Goal: Obtain resource: Obtain resource

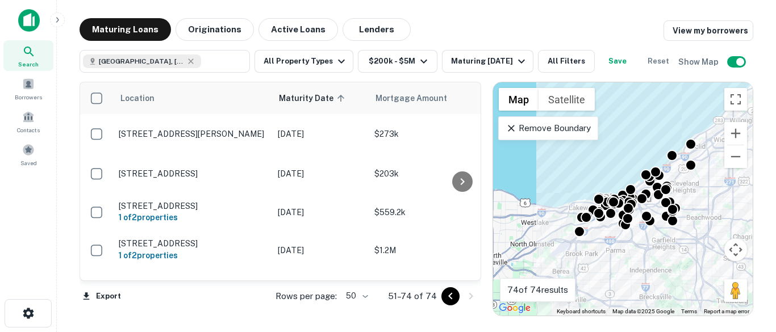
scroll to position [805, 0]
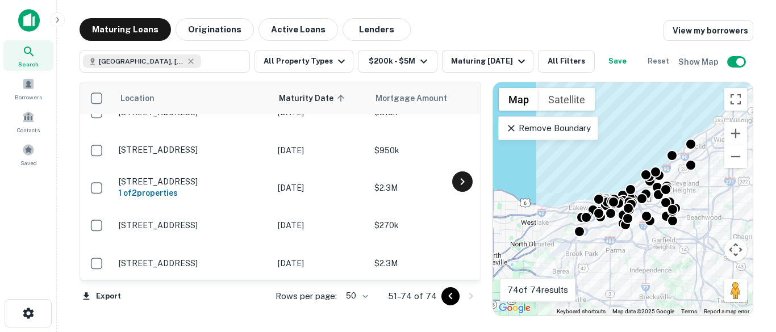
click at [458, 189] on icon at bounding box center [462, 182] width 14 height 14
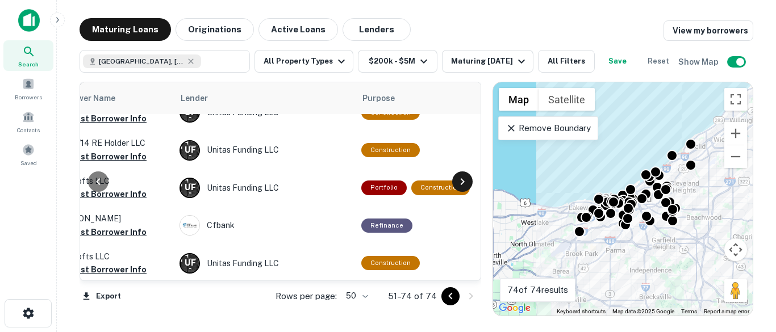
scroll to position [805, 477]
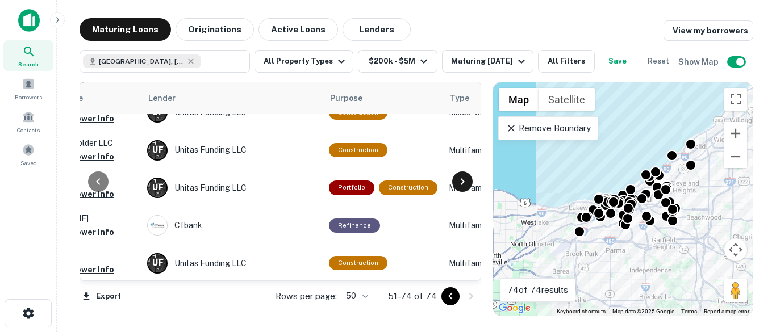
click at [458, 189] on icon at bounding box center [462, 182] width 14 height 14
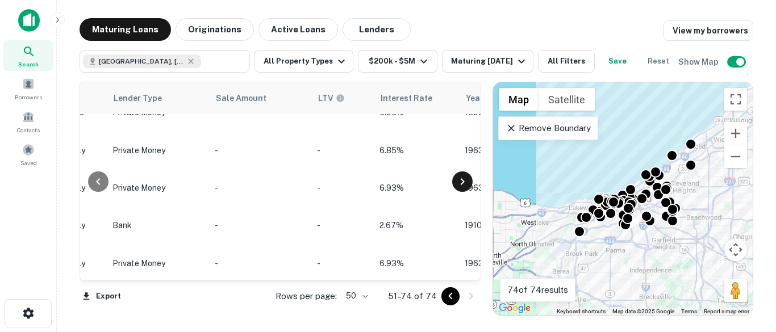
scroll to position [805, 954]
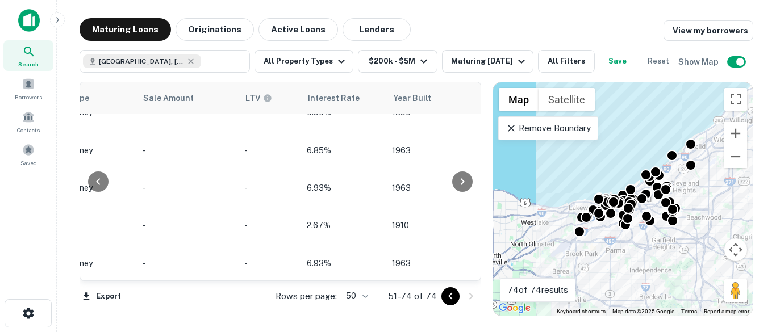
click at [89, 278] on div at bounding box center [98, 181] width 36 height 198
click at [82, 276] on div at bounding box center [98, 181] width 36 height 198
click at [95, 189] on icon at bounding box center [98, 182] width 14 height 14
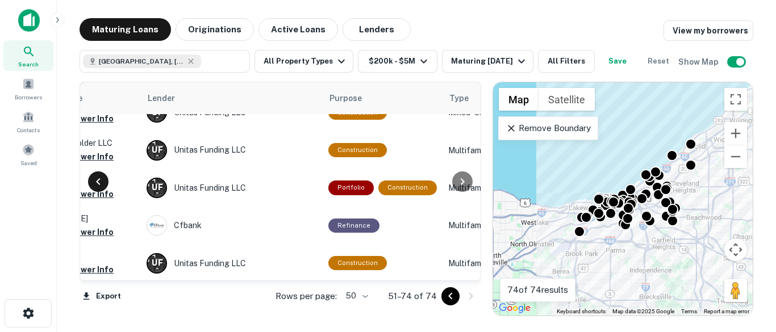
scroll to position [805, 477]
click at [95, 189] on icon at bounding box center [98, 182] width 14 height 14
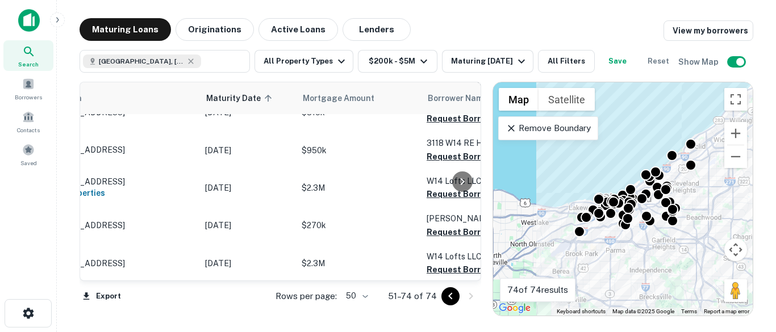
scroll to position [805, 0]
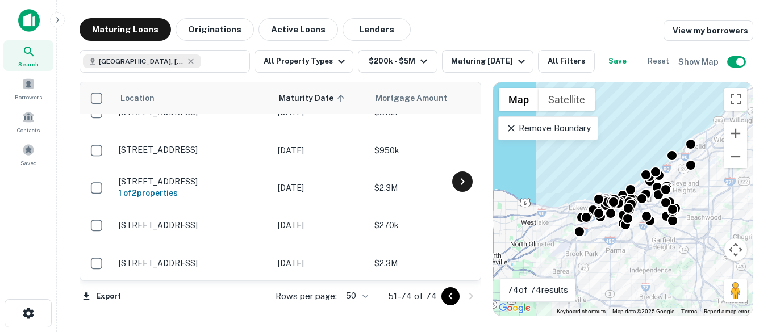
click at [466, 189] on icon at bounding box center [462, 182] width 14 height 14
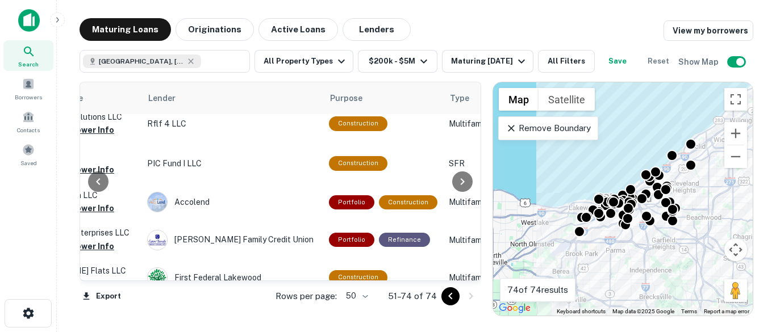
scroll to position [0, 477]
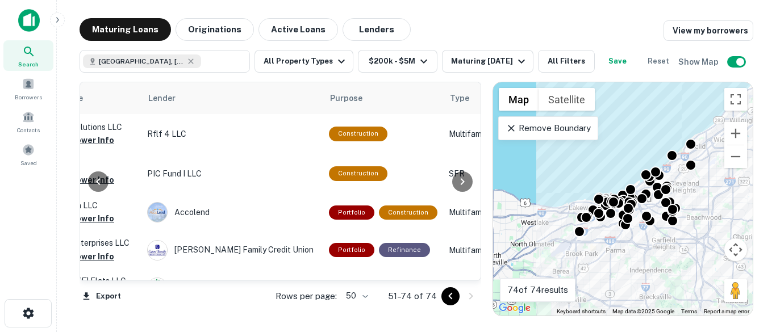
click at [445, 297] on icon "Go to previous page" at bounding box center [451, 297] width 14 height 14
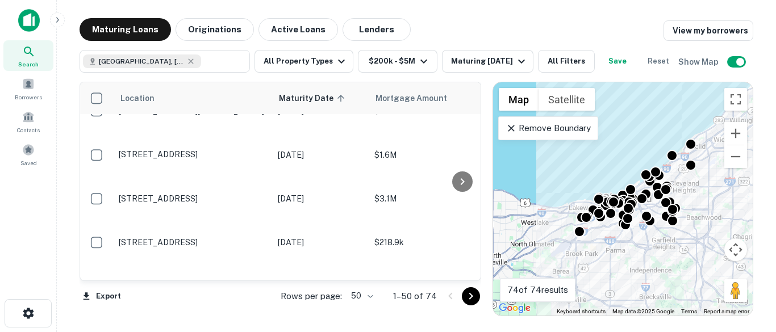
scroll to position [23, 0]
click at [467, 189] on icon at bounding box center [462, 182] width 14 height 14
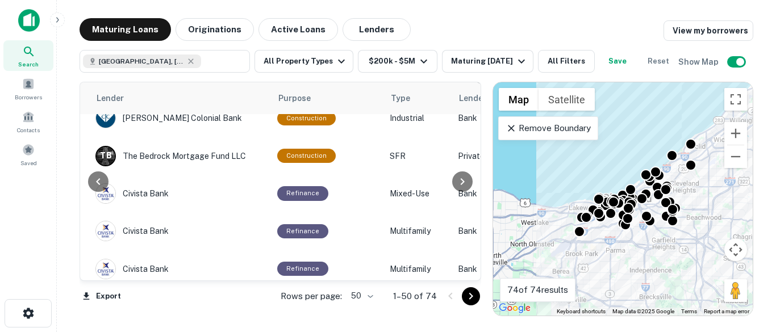
scroll to position [477, 529]
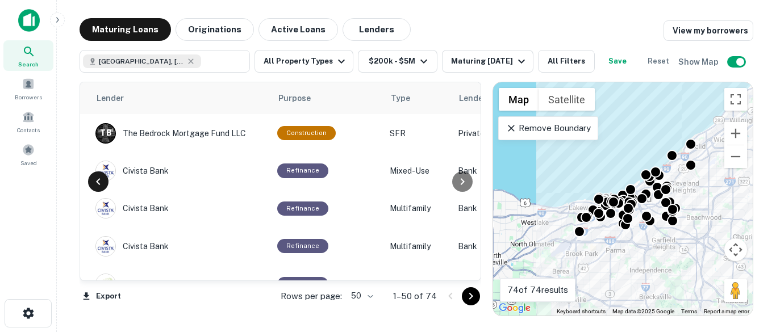
click at [102, 189] on icon at bounding box center [98, 182] width 14 height 14
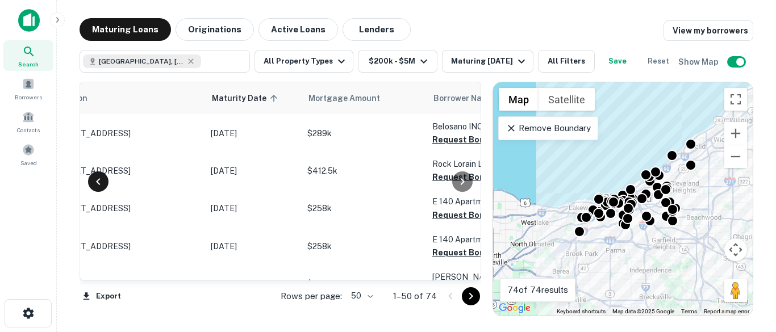
scroll to position [477, 52]
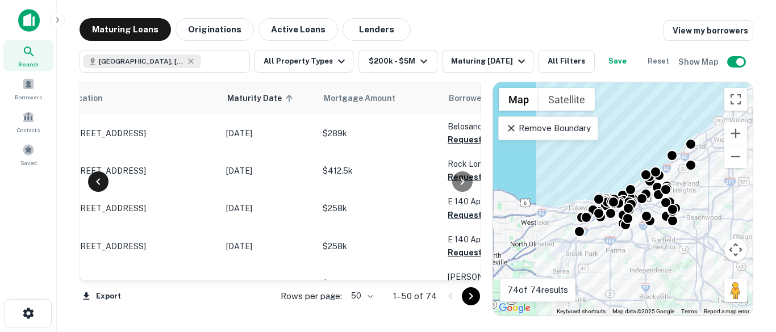
click at [102, 189] on icon at bounding box center [98, 182] width 14 height 14
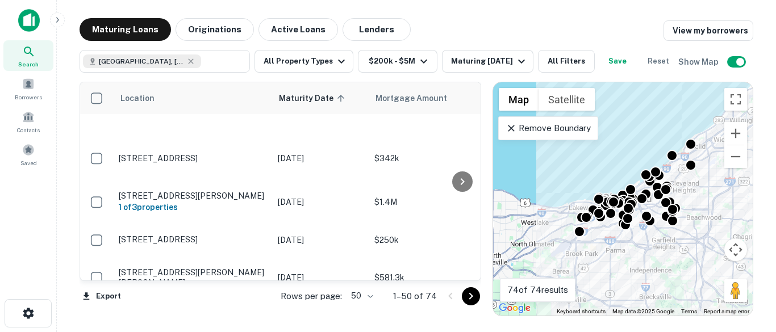
scroll to position [909, 0]
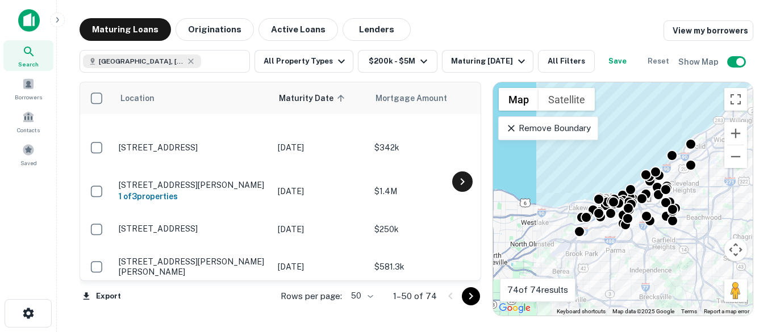
click at [463, 189] on icon at bounding box center [462, 182] width 14 height 14
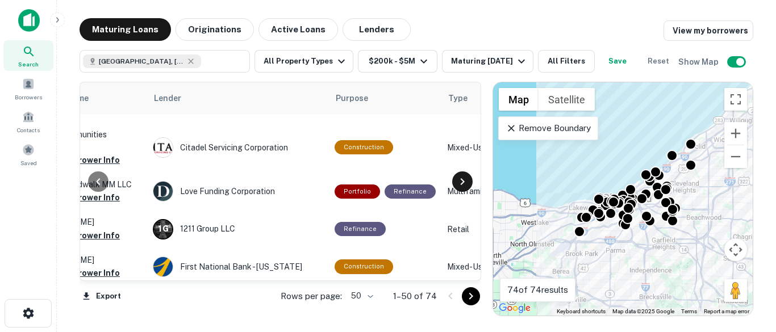
scroll to position [909, 477]
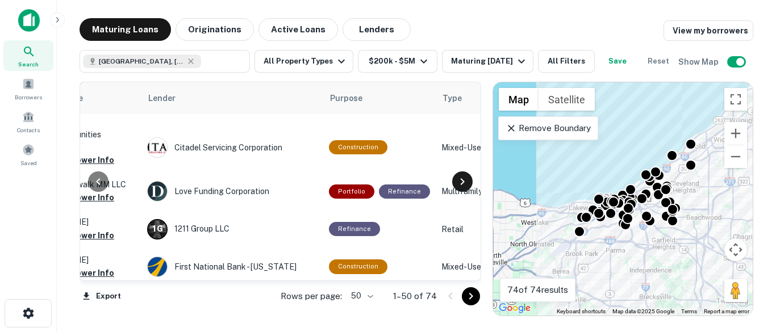
click at [463, 189] on icon at bounding box center [462, 182] width 14 height 14
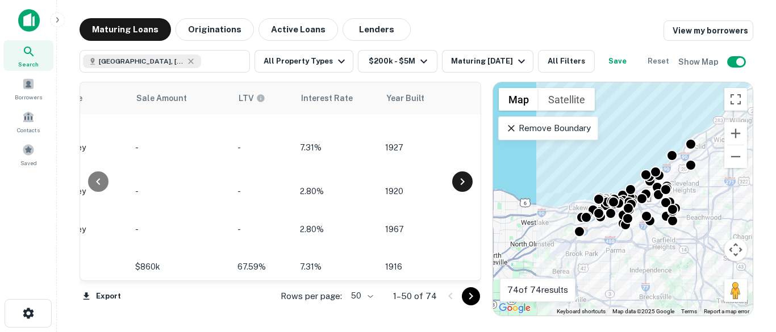
scroll to position [909, 954]
click at [463, 189] on icon at bounding box center [462, 182] width 14 height 14
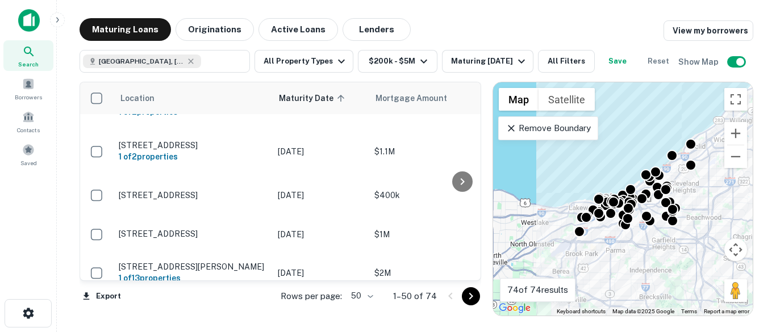
scroll to position [1459, 0]
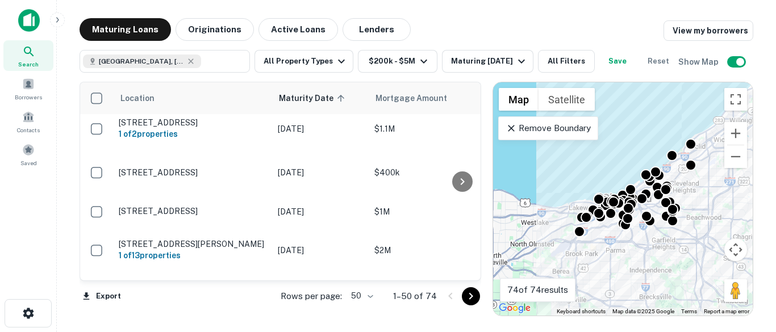
click at [469, 277] on div at bounding box center [462, 181] width 23 height 198
click at [455, 189] on icon at bounding box center [462, 182] width 14 height 14
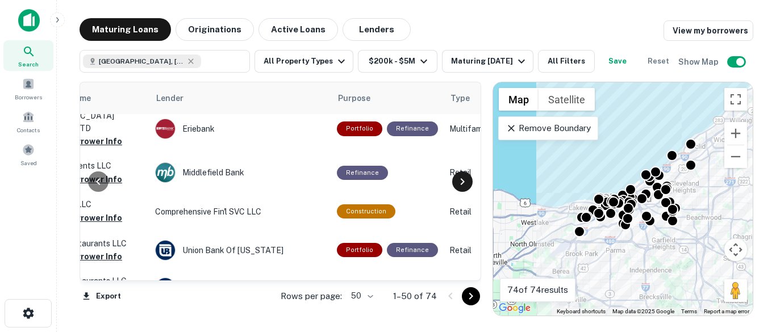
scroll to position [1459, 477]
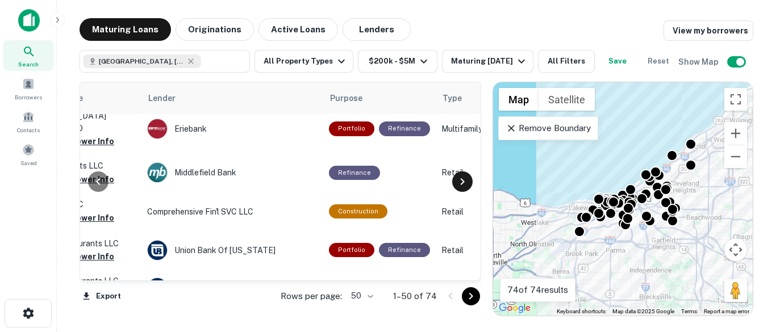
click at [463, 185] on icon at bounding box center [462, 181] width 4 height 7
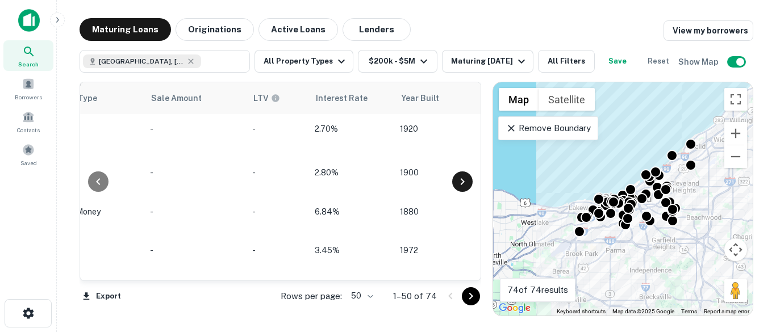
scroll to position [1459, 954]
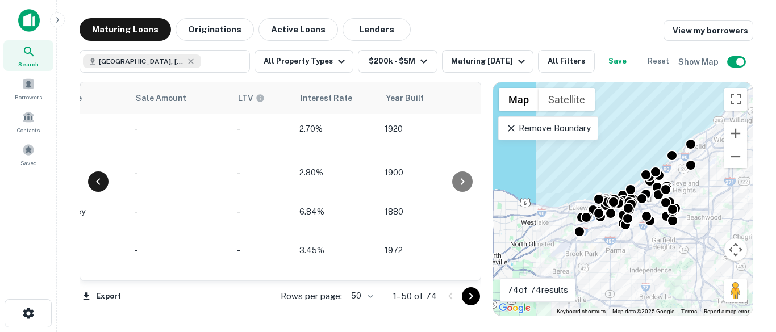
click at [101, 189] on icon at bounding box center [98, 182] width 14 height 14
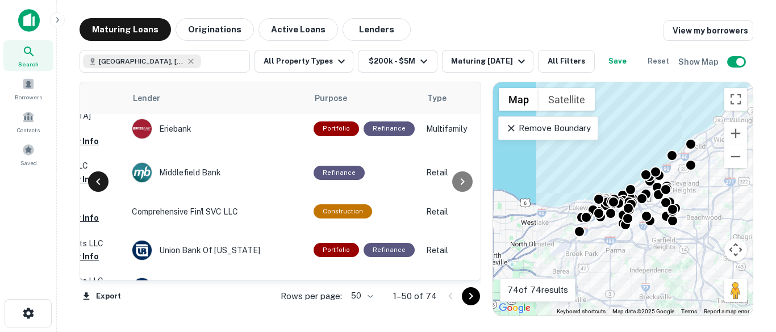
scroll to position [1459, 477]
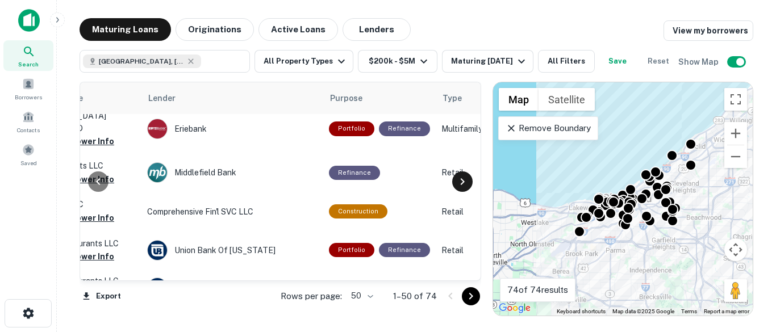
click at [467, 189] on icon at bounding box center [462, 182] width 14 height 14
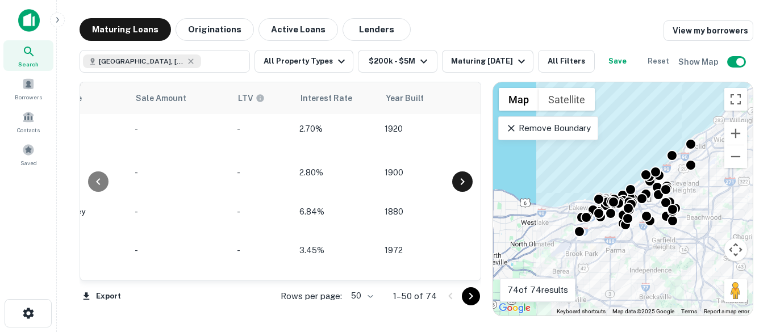
click at [467, 189] on icon at bounding box center [462, 182] width 14 height 14
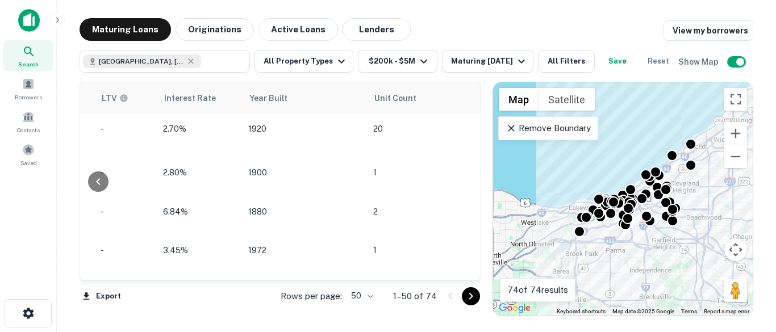
scroll to position [1459, 1136]
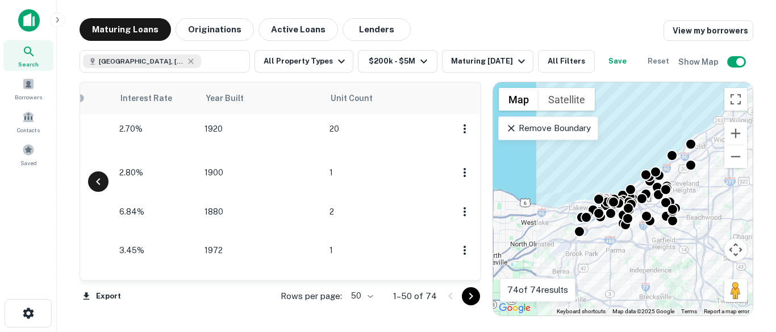
click at [97, 189] on icon at bounding box center [98, 182] width 14 height 14
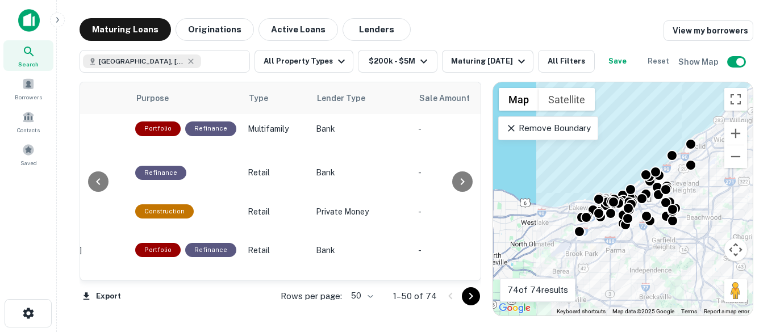
scroll to position [1459, 659]
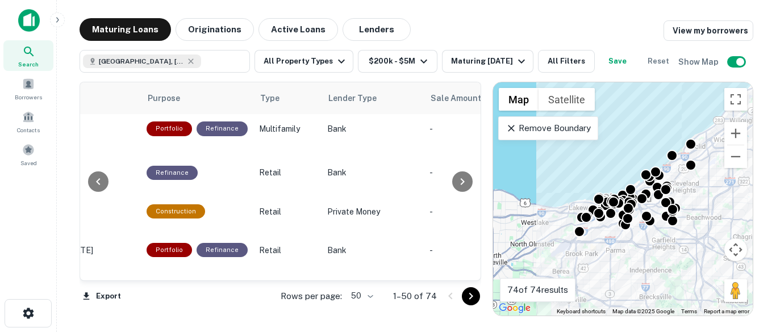
click at [102, 180] on div at bounding box center [98, 181] width 36 height 198
click at [98, 189] on icon at bounding box center [98, 182] width 14 height 14
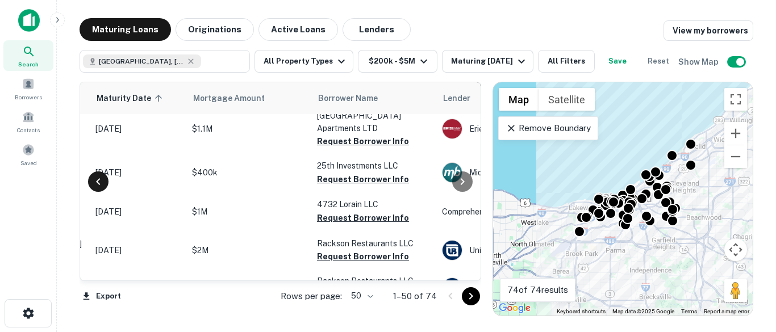
click at [98, 185] on div at bounding box center [98, 182] width 20 height 20
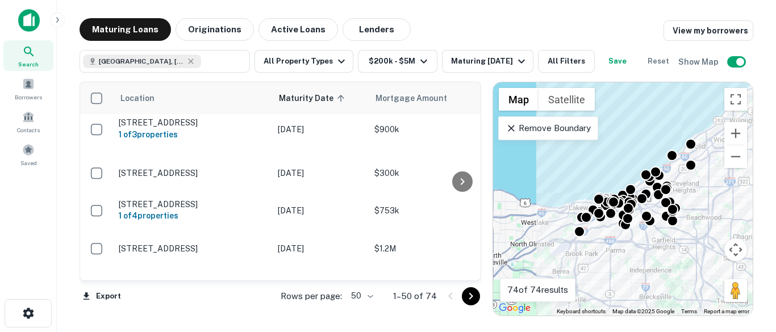
scroll to position [1819, 0]
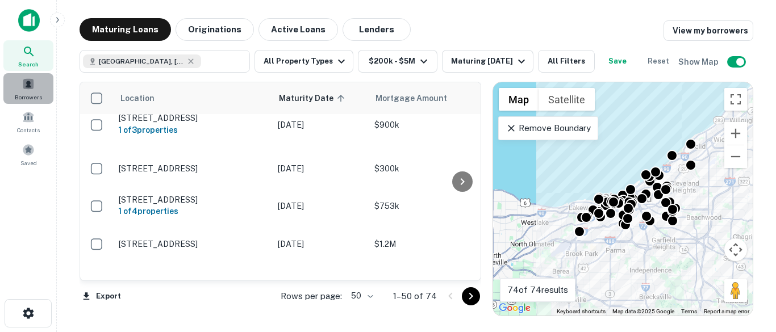
click at [34, 101] on span "Borrowers" at bounding box center [28, 97] width 27 height 9
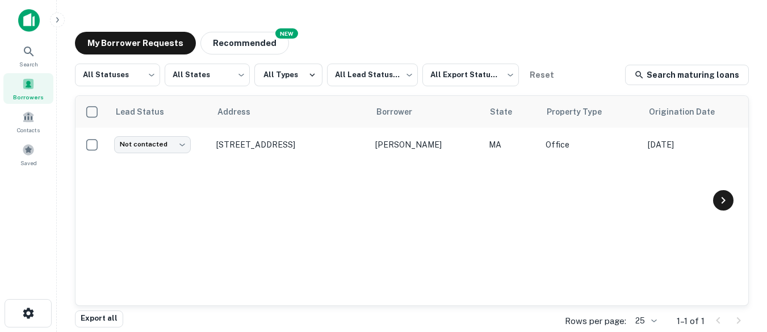
click at [726, 202] on icon at bounding box center [724, 201] width 14 height 14
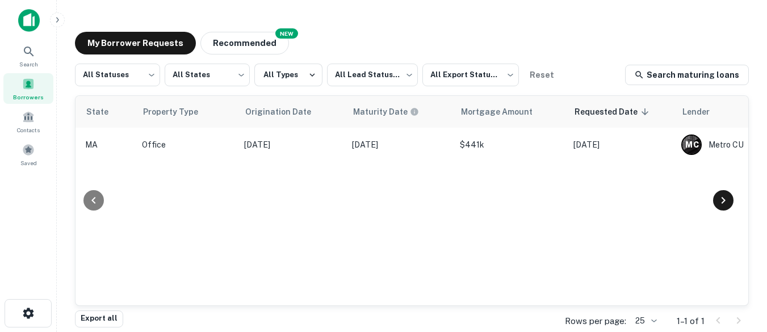
scroll to position [0, 477]
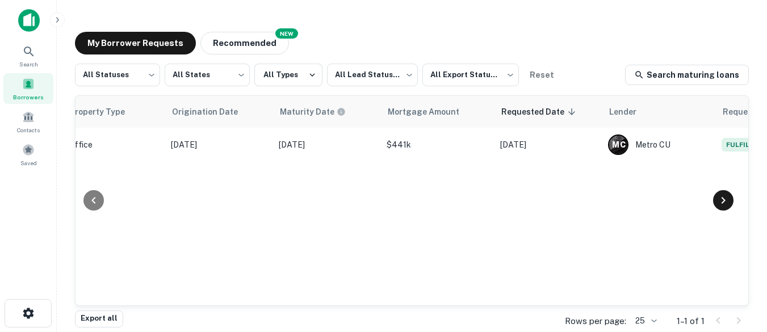
click at [726, 202] on icon at bounding box center [724, 201] width 14 height 14
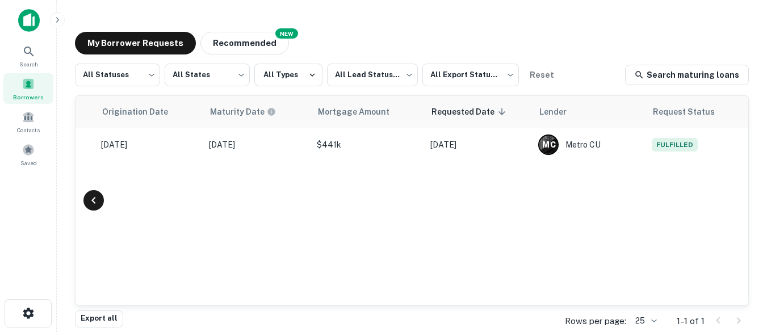
click at [89, 197] on icon at bounding box center [94, 201] width 14 height 14
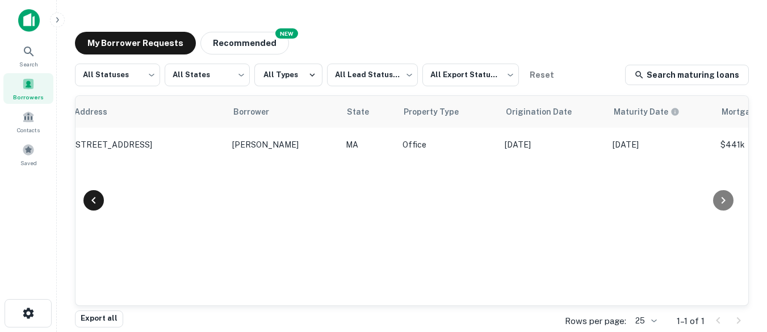
click at [89, 197] on icon at bounding box center [94, 201] width 14 height 14
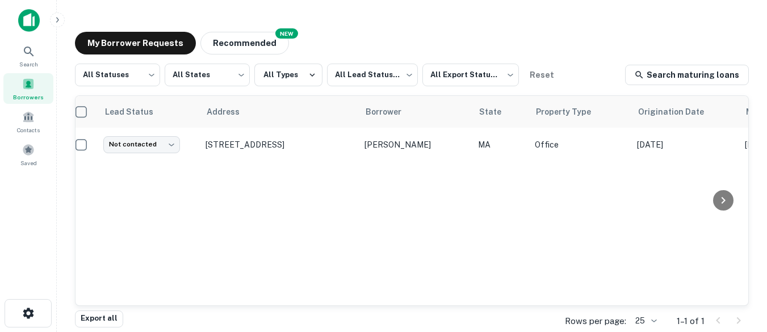
scroll to position [0, 0]
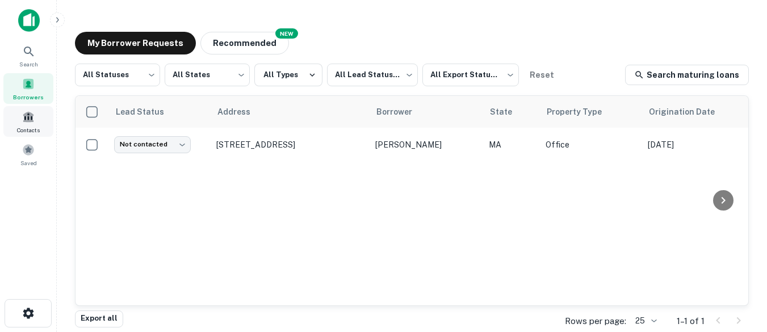
click at [32, 122] on span at bounding box center [28, 117] width 12 height 12
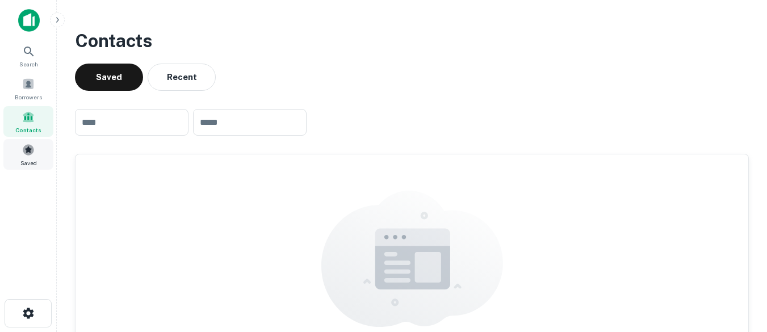
click at [26, 154] on span at bounding box center [28, 150] width 12 height 12
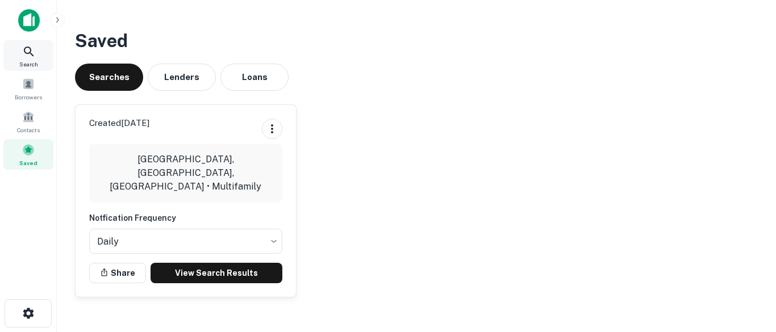
click at [27, 48] on icon at bounding box center [29, 52] width 14 height 14
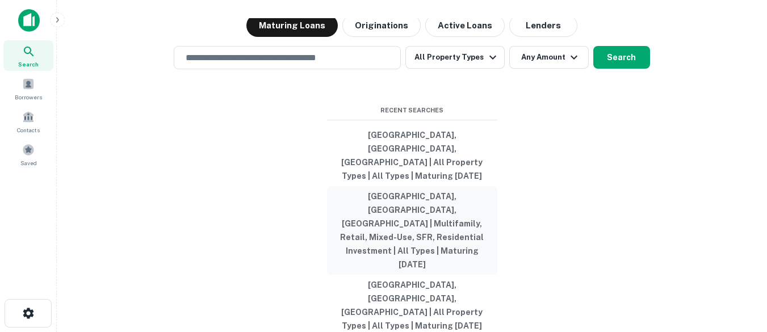
click at [402, 219] on button "Boston, MA, USA | Multifamily, Retail, Mixed-Use, SFR, Residential Investment |…" at bounding box center [412, 230] width 170 height 89
type input "**********"
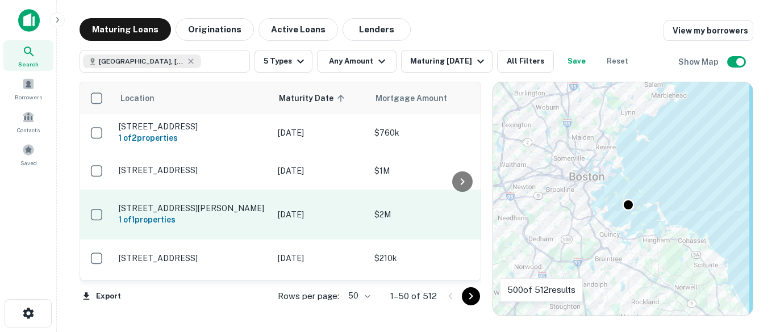
click at [402, 219] on td "$2M" at bounding box center [431, 215] width 125 height 50
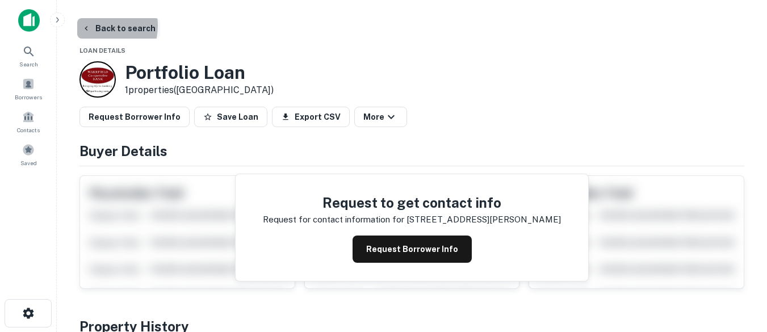
click at [94, 26] on button "Back to search" at bounding box center [118, 28] width 83 height 20
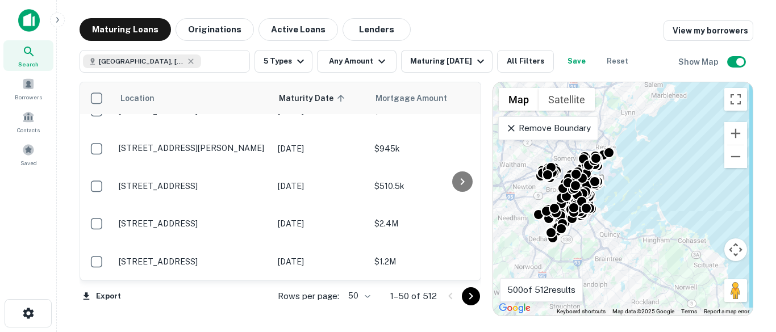
scroll to position [1000, 0]
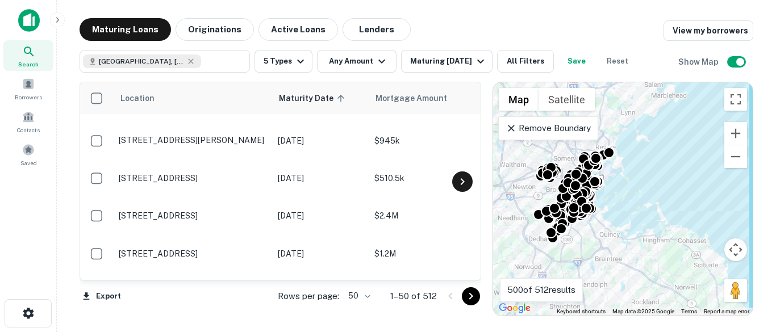
click at [461, 186] on icon at bounding box center [462, 182] width 14 height 14
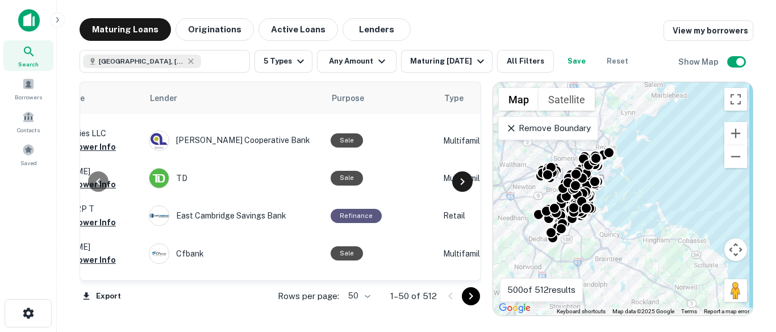
scroll to position [1000, 477]
click at [461, 186] on icon at bounding box center [462, 182] width 14 height 14
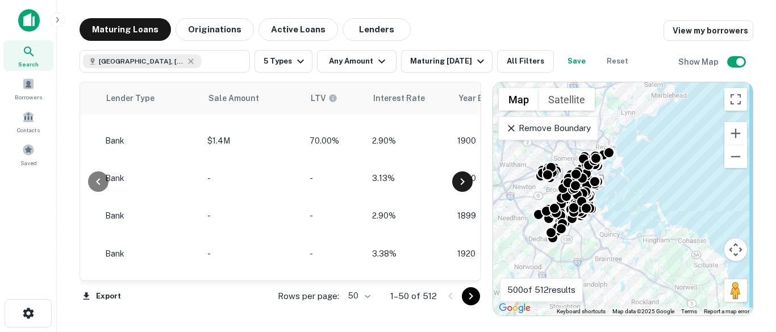
scroll to position [1000, 954]
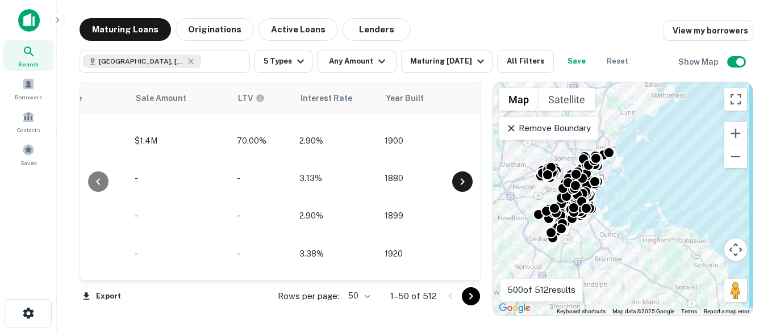
click at [462, 183] on icon at bounding box center [462, 181] width 4 height 7
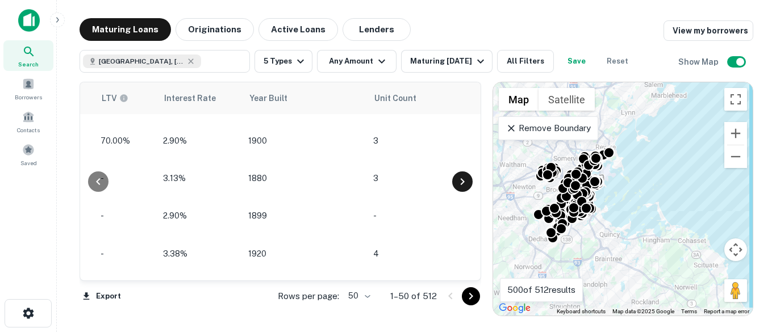
scroll to position [1000, 1136]
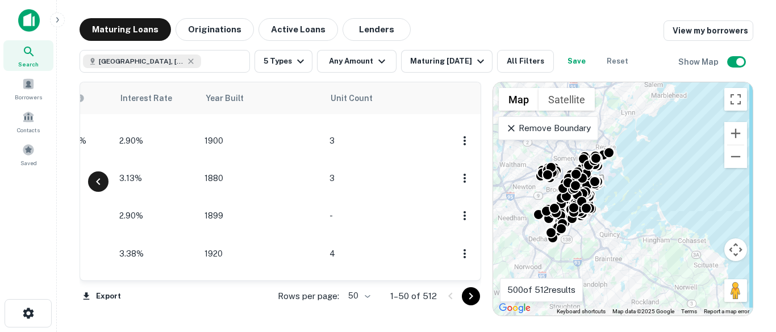
click at [99, 181] on icon at bounding box center [98, 182] width 14 height 14
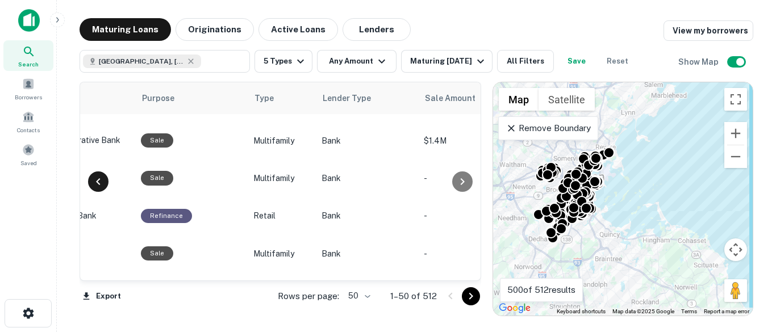
scroll to position [1000, 659]
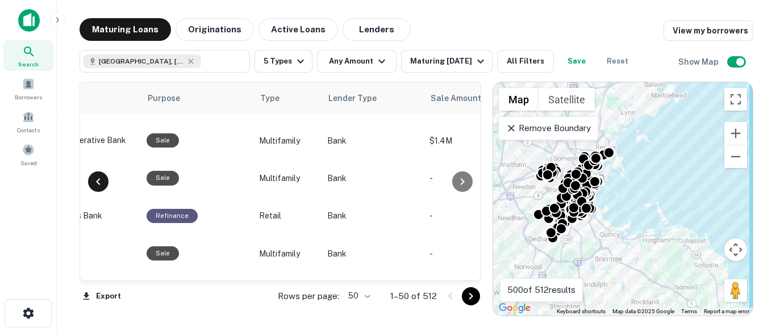
click at [99, 179] on icon at bounding box center [98, 181] width 4 height 7
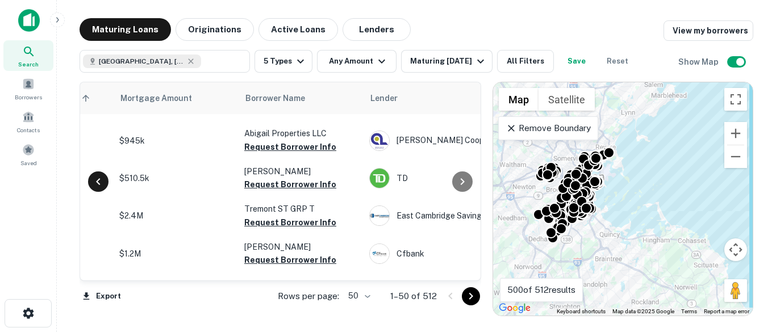
scroll to position [1000, 182]
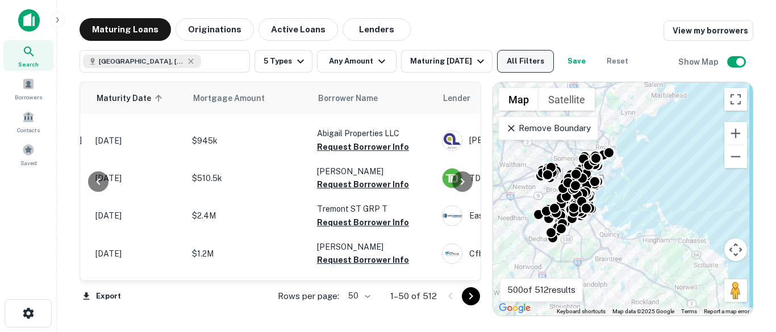
click at [544, 62] on button "All Filters" at bounding box center [525, 61] width 57 height 23
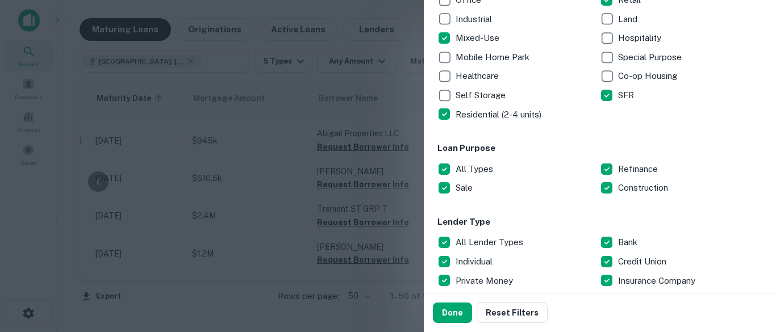
scroll to position [264, 0]
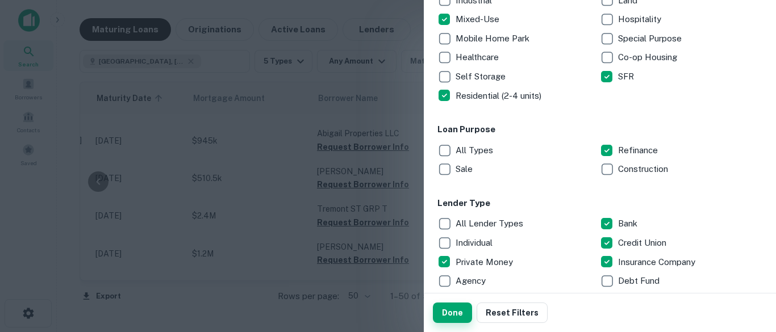
click at [454, 310] on button "Done" at bounding box center [452, 313] width 39 height 20
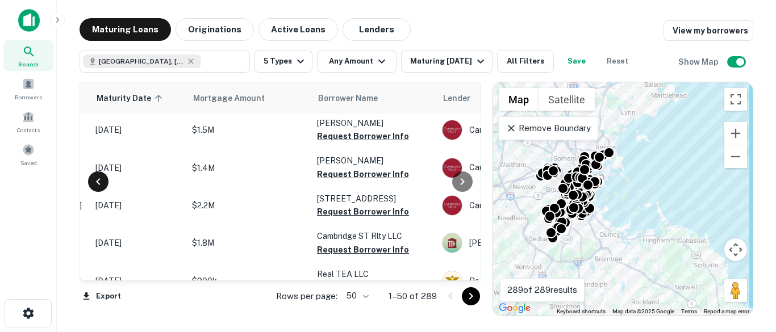
click at [96, 179] on icon at bounding box center [98, 182] width 14 height 14
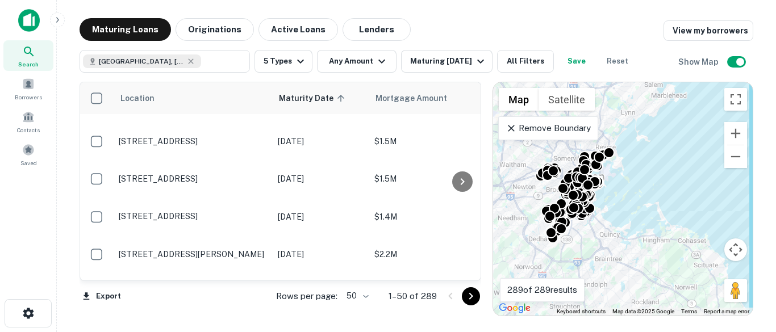
scroll to position [964, 0]
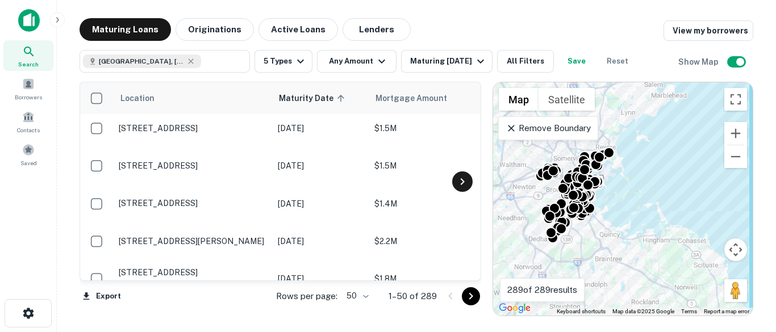
click at [458, 183] on icon at bounding box center [462, 182] width 14 height 14
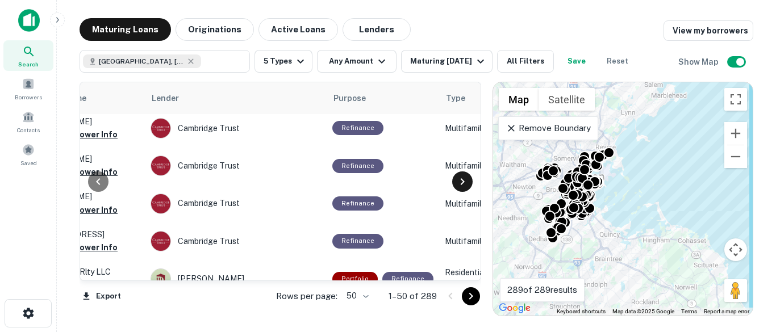
scroll to position [964, 477]
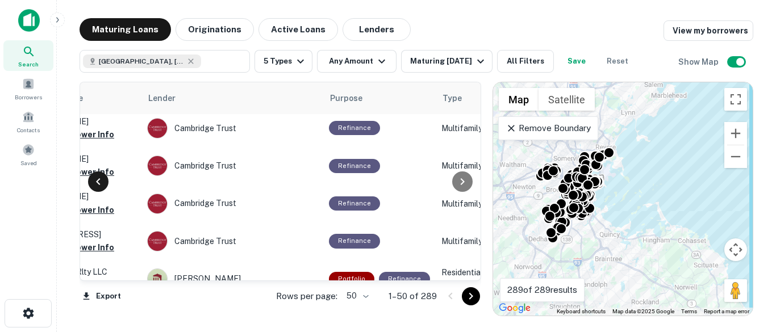
click at [97, 176] on icon at bounding box center [98, 182] width 14 height 14
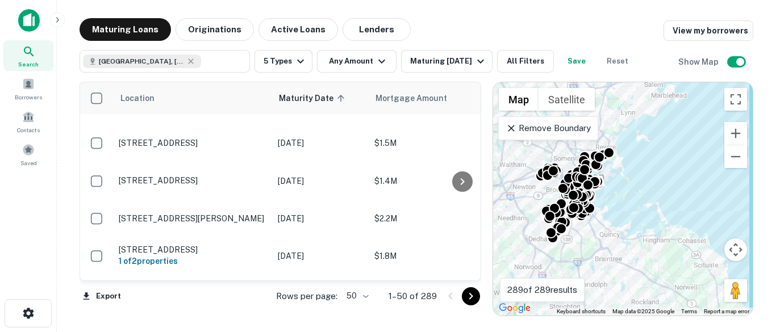
scroll to position [1009, 0]
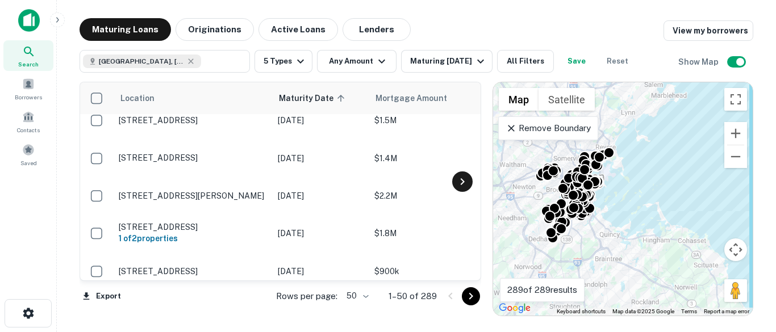
click at [461, 178] on icon at bounding box center [462, 182] width 14 height 14
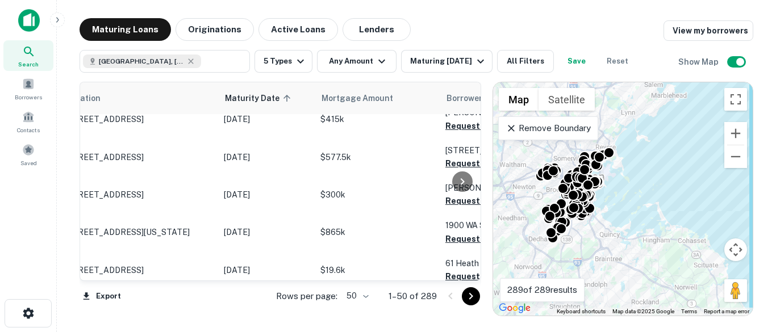
scroll to position [1752, 0]
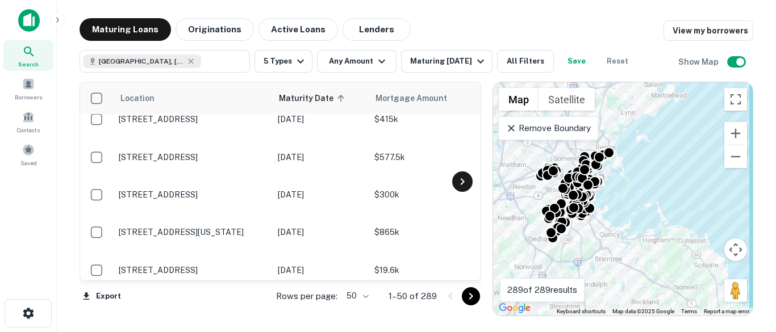
click at [465, 176] on icon at bounding box center [462, 182] width 14 height 14
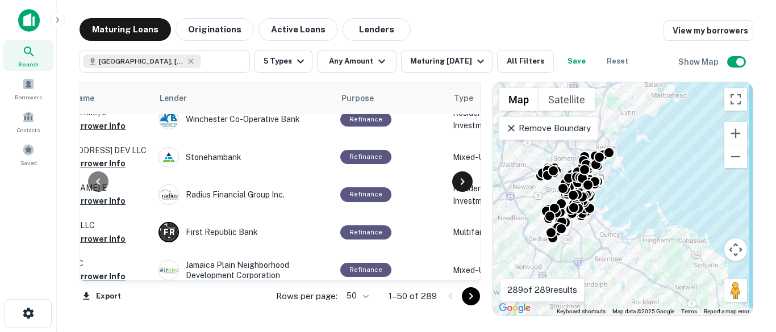
scroll to position [1752, 477]
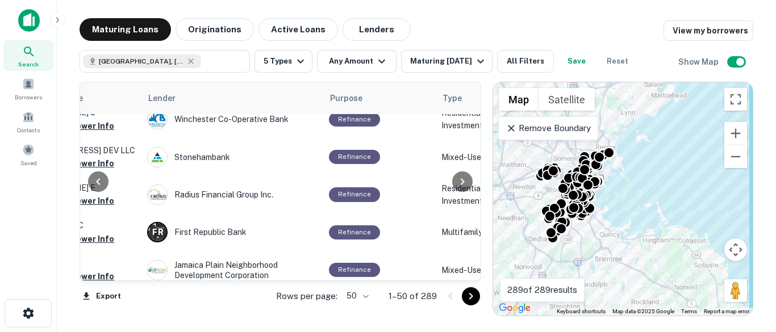
drag, startPoint x: 469, startPoint y: 294, endPoint x: 303, endPoint y: 286, distance: 166.0
click at [469, 292] on icon "Go to next page" at bounding box center [471, 297] width 14 height 14
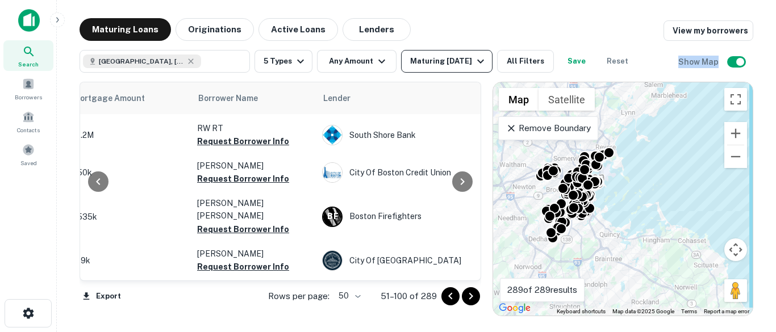
scroll to position [99, 330]
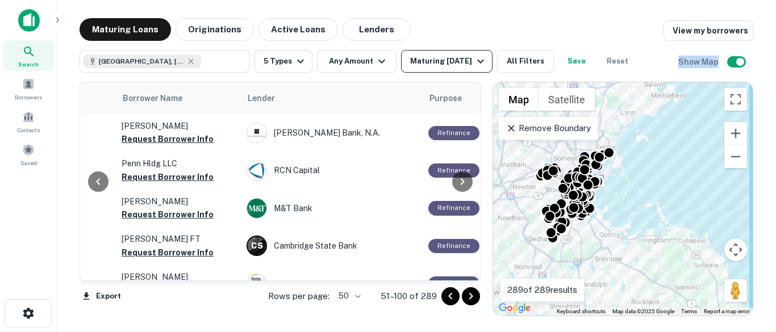
drag, startPoint x: 473, startPoint y: 248, endPoint x: 464, endPoint y: 70, distance: 177.4
click at [464, 70] on div "Maturing Loans Originations Active Loans Lenders View my borrowers Boston, MA, …" at bounding box center [417, 167] width 674 height 298
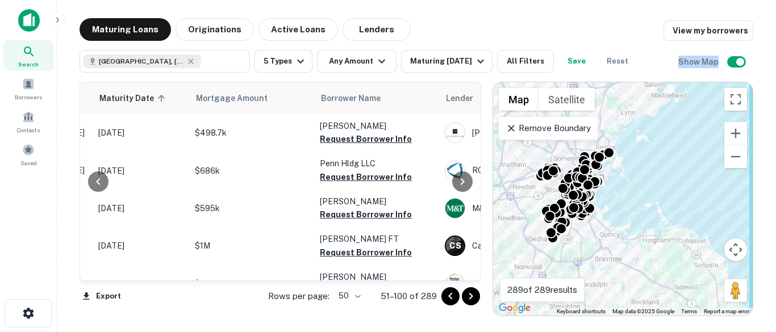
scroll to position [0, 0]
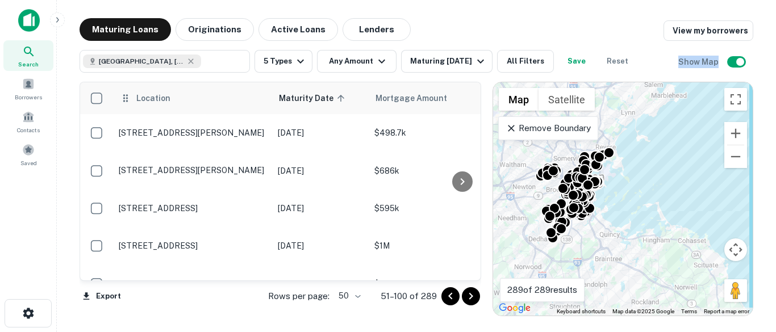
click at [185, 94] on div "Location" at bounding box center [192, 98] width 145 height 14
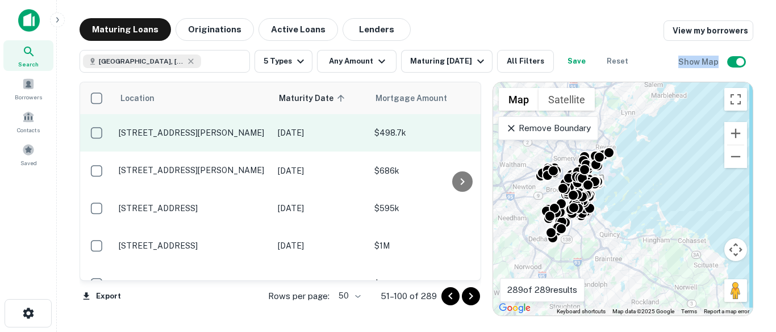
click at [198, 122] on td "510 Sumner St East Boston, MA02128" at bounding box center [192, 132] width 159 height 37
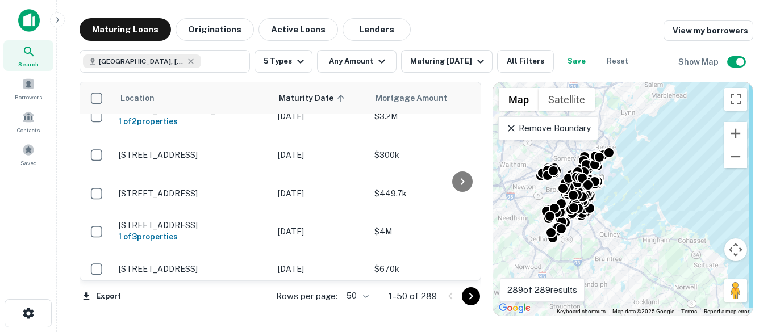
scroll to position [523, 0]
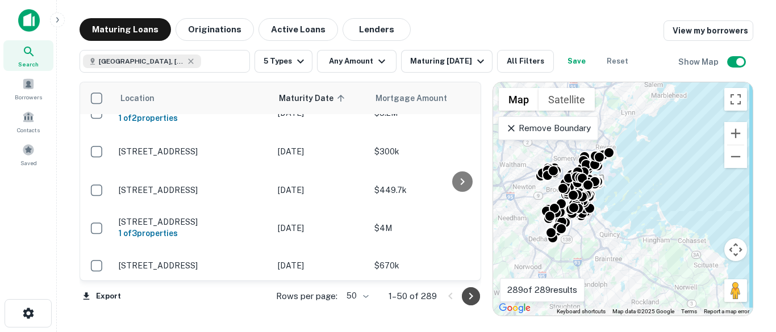
click at [471, 296] on icon "Go to next page" at bounding box center [471, 296] width 4 height 7
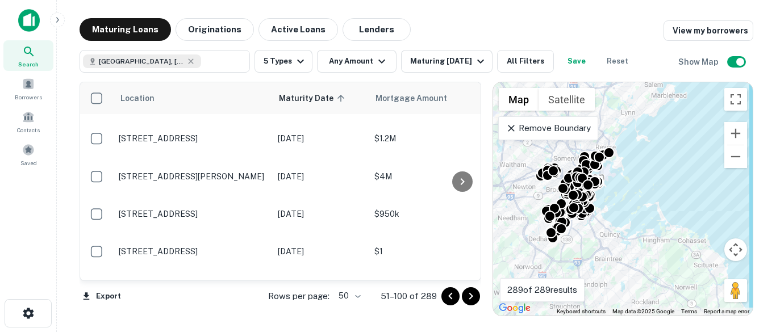
scroll to position [1738, 0]
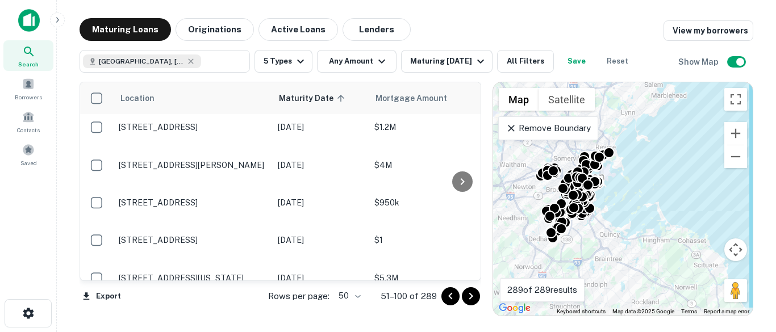
click at [469, 297] on icon "Go to next page" at bounding box center [471, 297] width 14 height 14
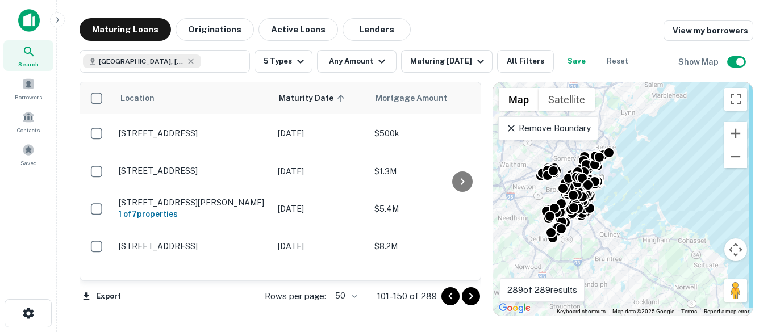
scroll to position [1746, 0]
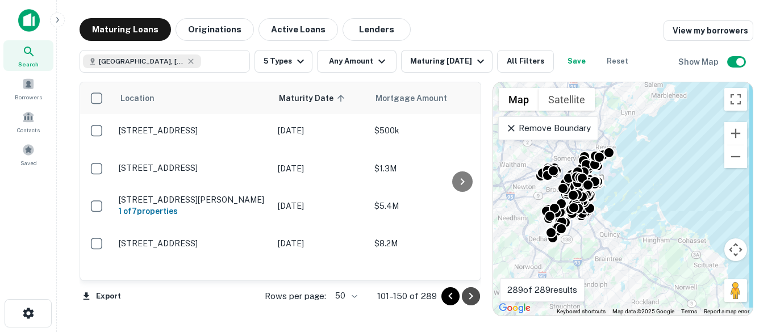
click at [474, 298] on icon "Go to next page" at bounding box center [471, 297] width 14 height 14
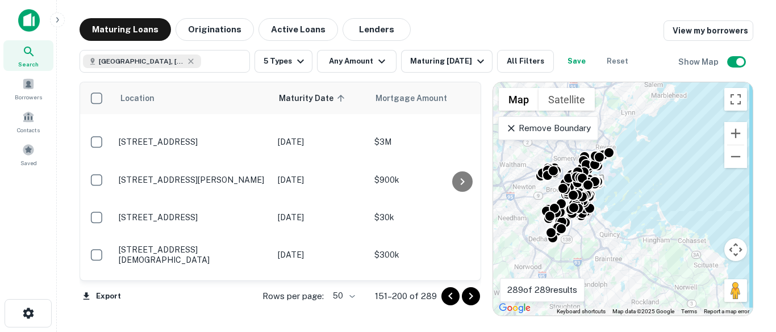
scroll to position [1749, 0]
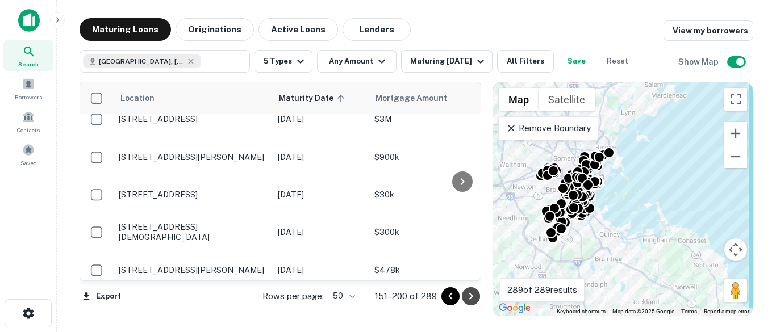
click at [474, 290] on icon "Go to next page" at bounding box center [471, 297] width 14 height 14
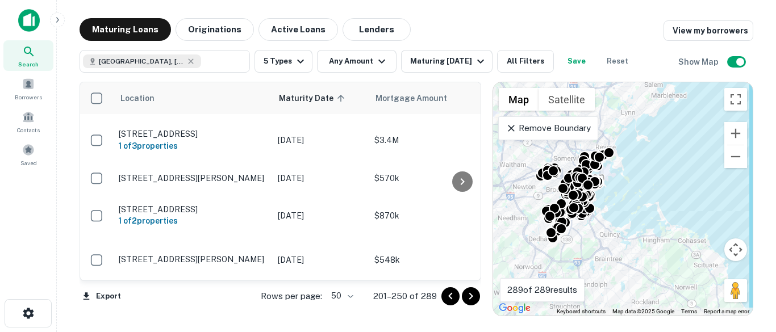
scroll to position [1742, 0]
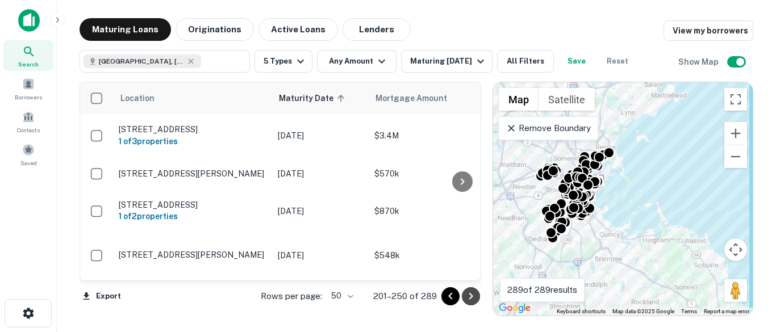
click at [471, 295] on icon "Go to next page" at bounding box center [471, 296] width 4 height 7
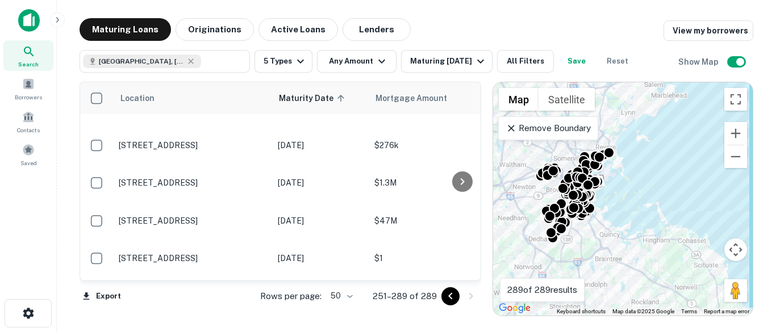
scroll to position [1319, 0]
click at [461, 177] on icon at bounding box center [462, 182] width 14 height 14
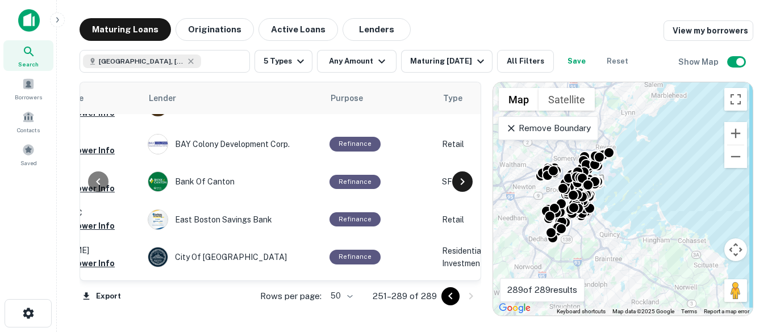
scroll to position [1319, 477]
click at [461, 175] on icon at bounding box center [462, 182] width 14 height 14
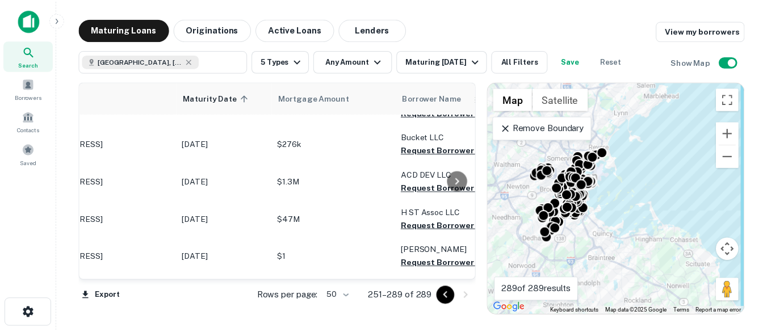
scroll to position [1319, 0]
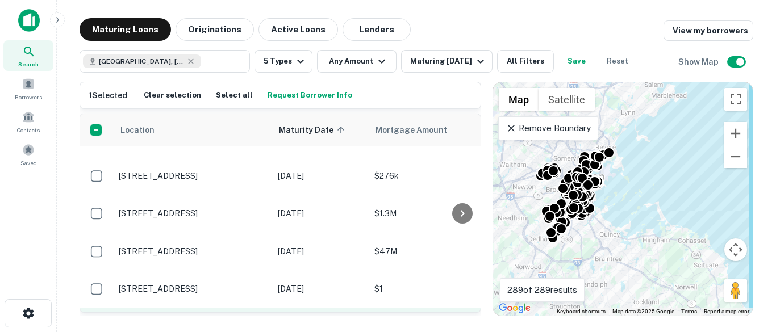
click at [140, 321] on p "10 Sachem St Roxbury Crossing, MA02120" at bounding box center [193, 326] width 148 height 10
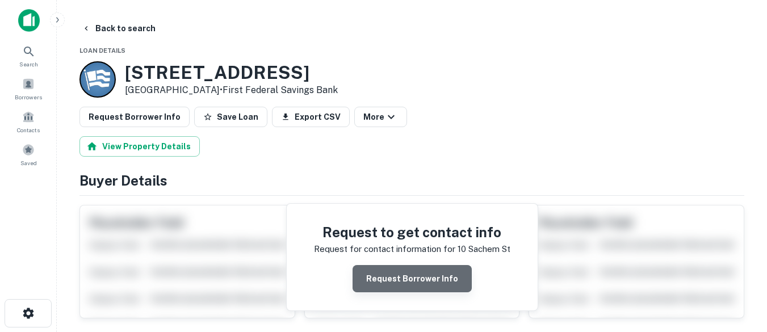
click at [438, 286] on button "Request Borrower Info" at bounding box center [412, 278] width 119 height 27
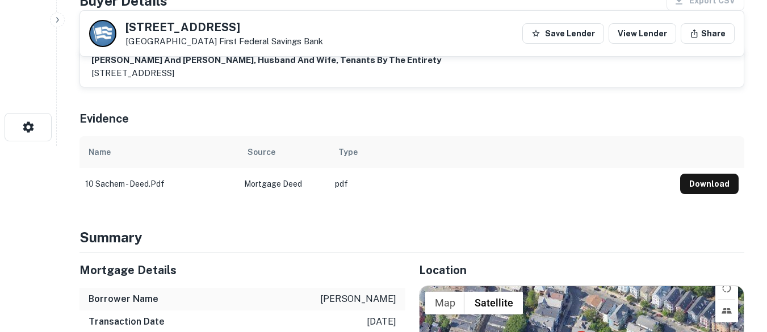
scroll to position [194, 0]
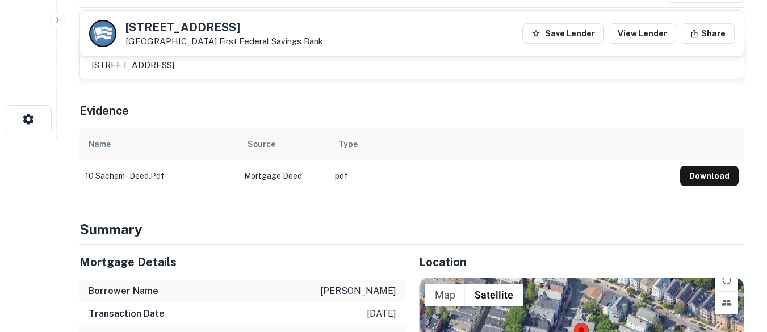
click at [700, 177] on button "Download" at bounding box center [709, 176] width 58 height 20
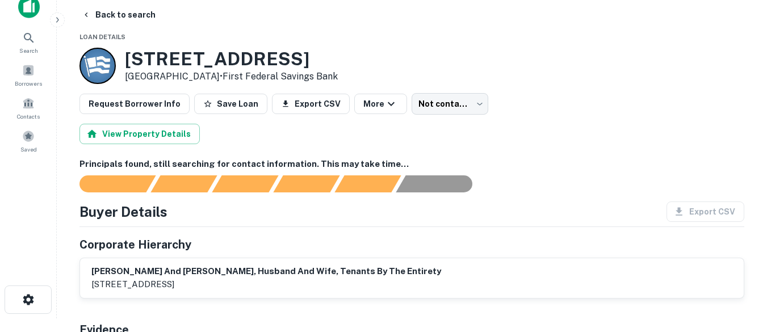
scroll to position [0, 0]
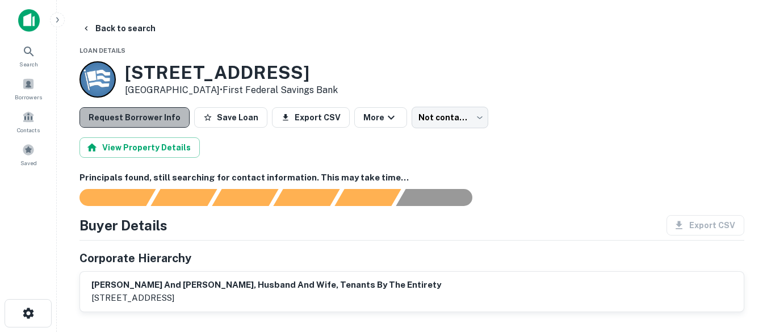
click at [136, 113] on button "Request Borrower Info" at bounding box center [135, 117] width 110 height 20
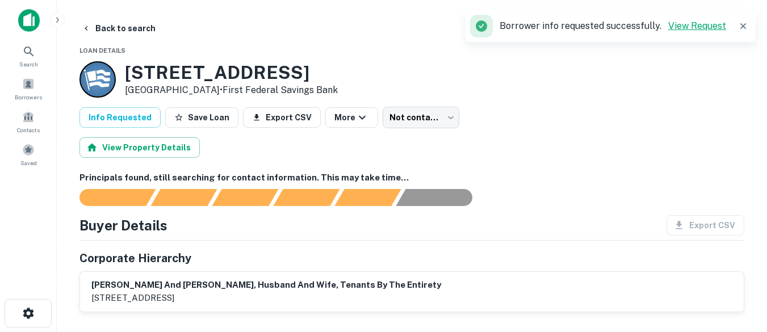
click at [696, 24] on link "View Request" at bounding box center [697, 25] width 58 height 11
